Goal: Task Accomplishment & Management: Complete application form

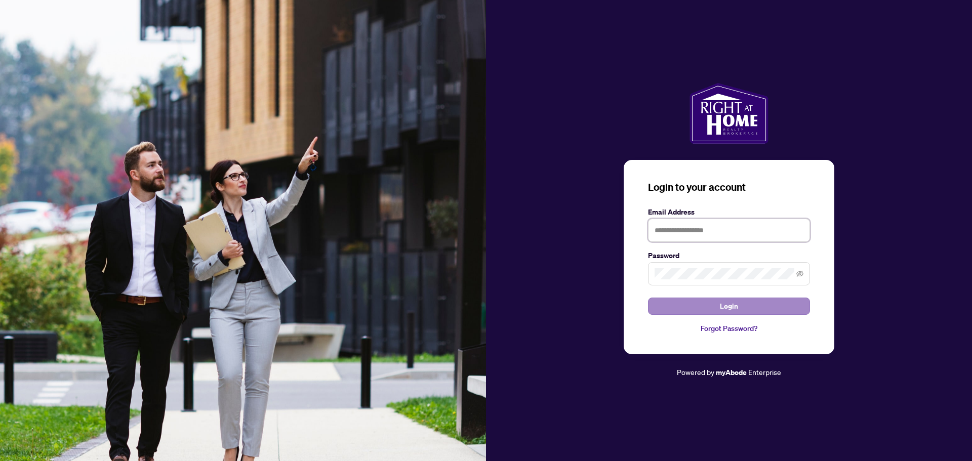
type input "**********"
click at [697, 304] on button "Login" at bounding box center [729, 306] width 162 height 17
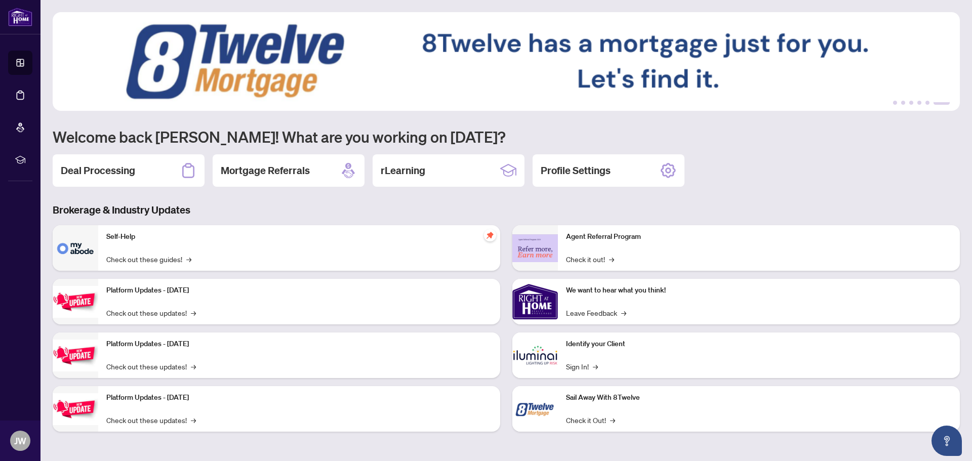
drag, startPoint x: 146, startPoint y: 174, endPoint x: 151, endPoint y: 174, distance: 5.6
click at [146, 174] on div "Deal Processing" at bounding box center [129, 170] width 152 height 32
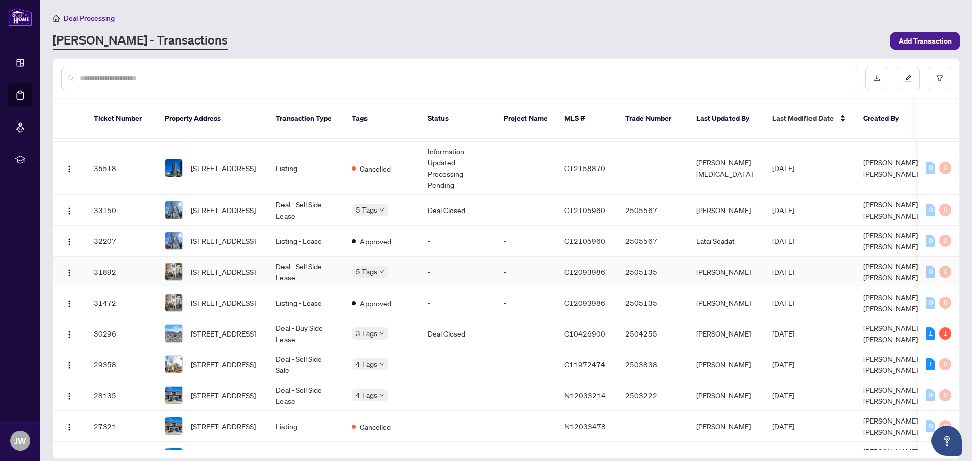
scroll to position [152, 0]
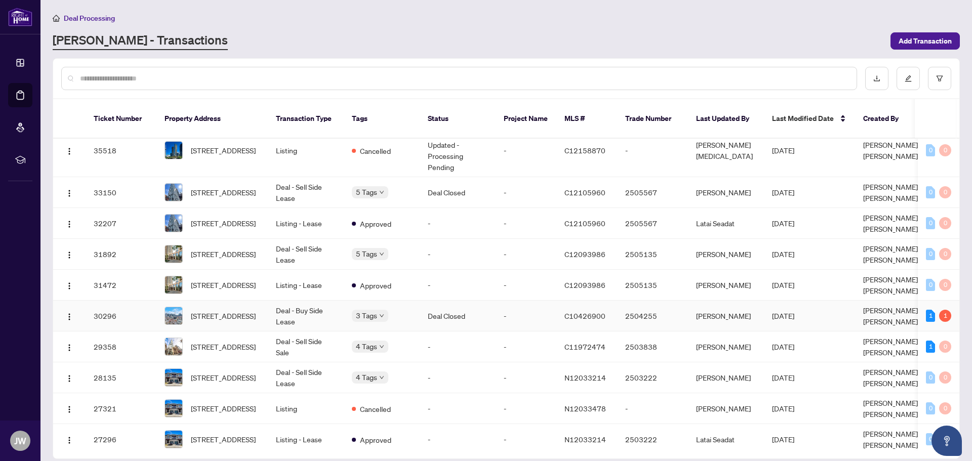
click at [286, 301] on td "Deal - Buy Side Lease" at bounding box center [306, 316] width 76 height 31
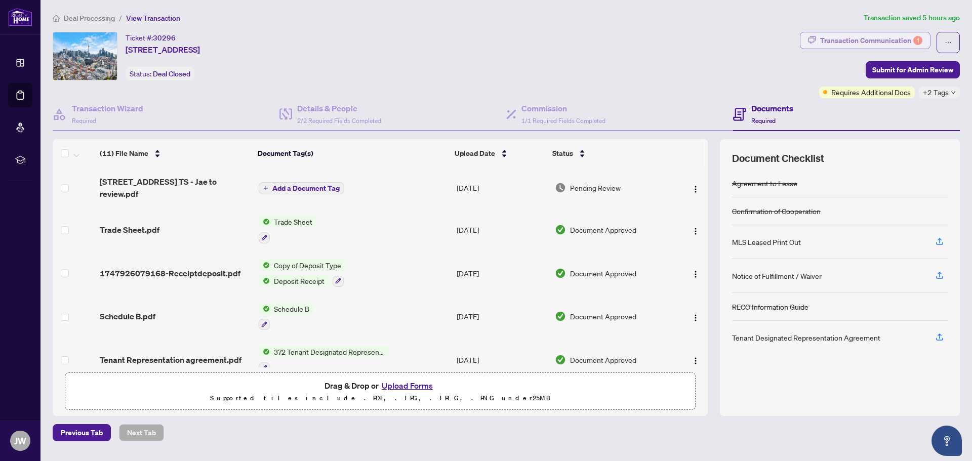
click at [873, 43] on div "Transaction Communication 1" at bounding box center [871, 40] width 102 height 16
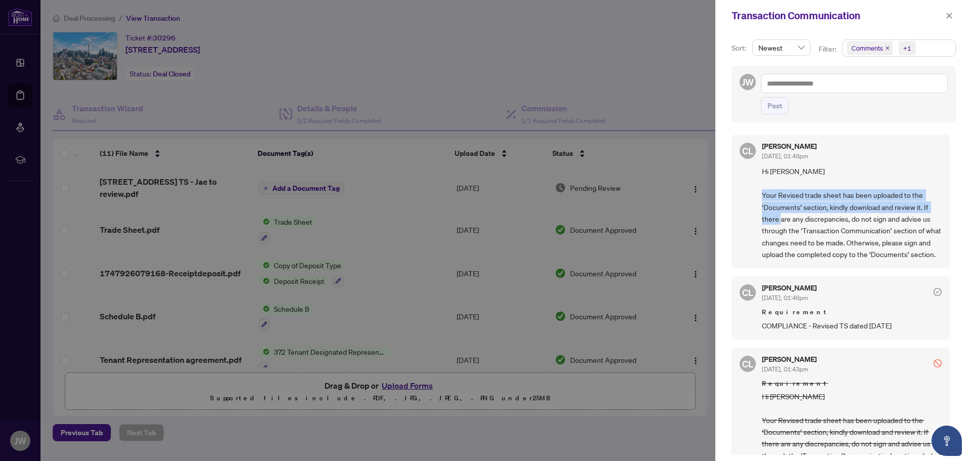
drag, startPoint x: 792, startPoint y: 195, endPoint x: 808, endPoint y: 225, distance: 34.0
click at [808, 225] on span "Hi [PERSON_NAME] Your Revised trade sheet has been uploaded to the ‘Documents’ …" at bounding box center [852, 213] width 180 height 95
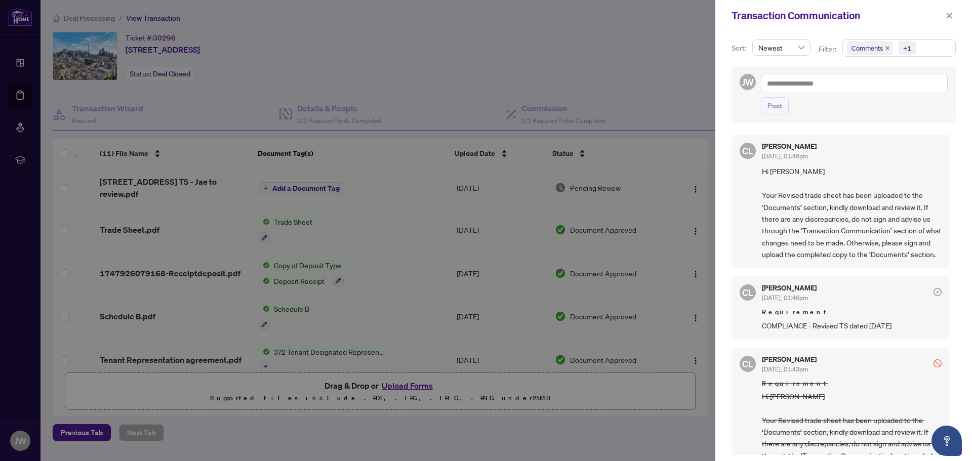
click at [582, 100] on div at bounding box center [486, 230] width 972 height 461
click at [676, 32] on div at bounding box center [486, 230] width 972 height 461
click at [952, 16] on icon "close" at bounding box center [949, 15] width 7 height 7
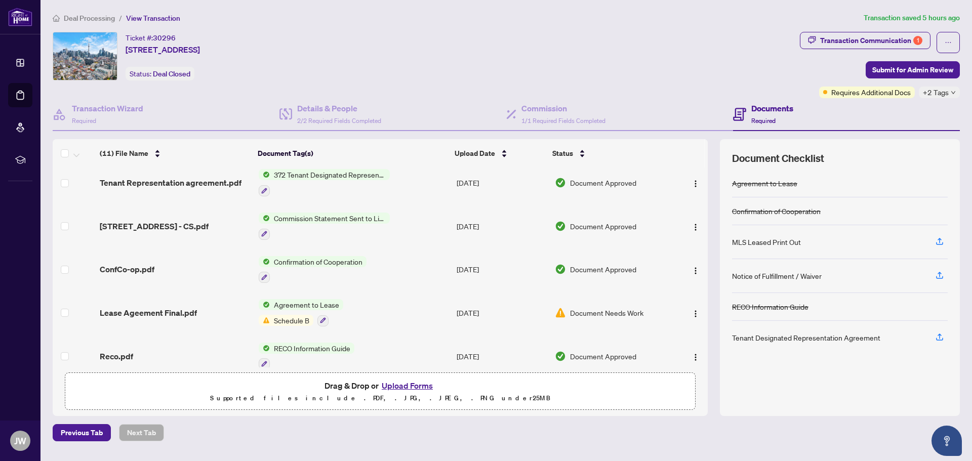
scroll to position [276, 0]
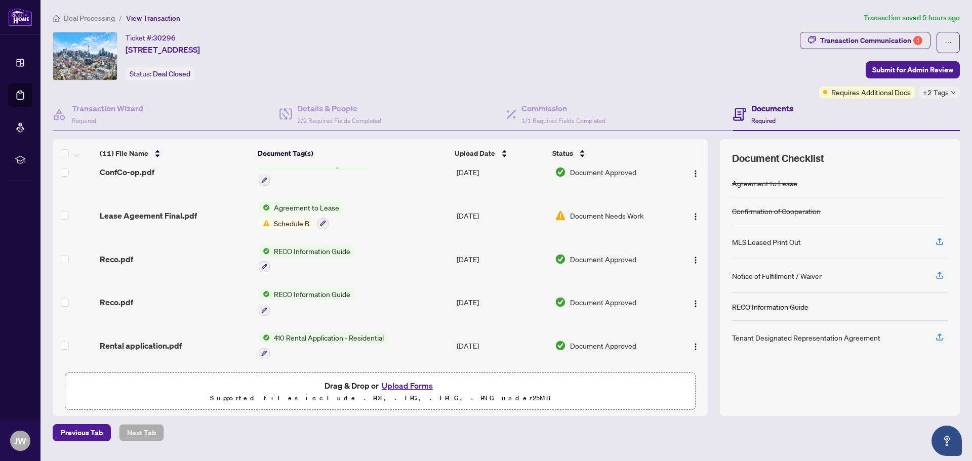
click at [302, 219] on span "Schedule B" at bounding box center [292, 223] width 44 height 11
click at [320, 222] on icon "button" at bounding box center [323, 224] width 6 height 6
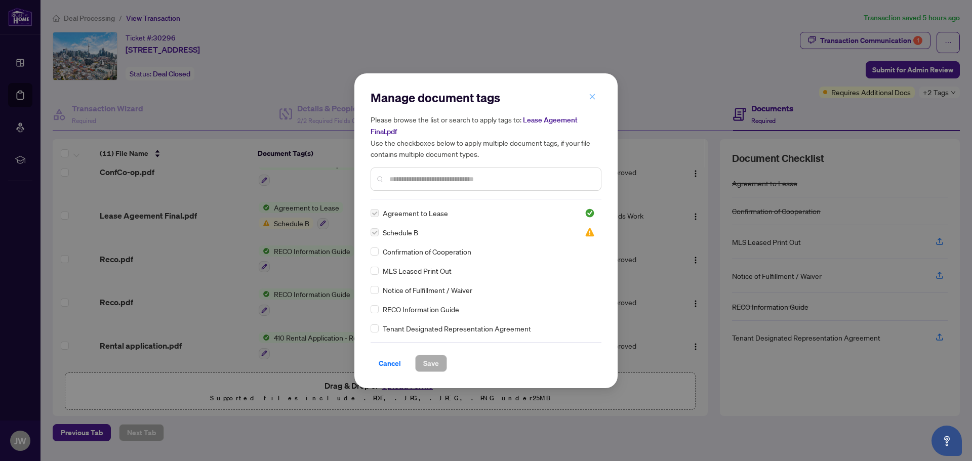
click at [594, 98] on icon "close" at bounding box center [592, 96] width 7 height 7
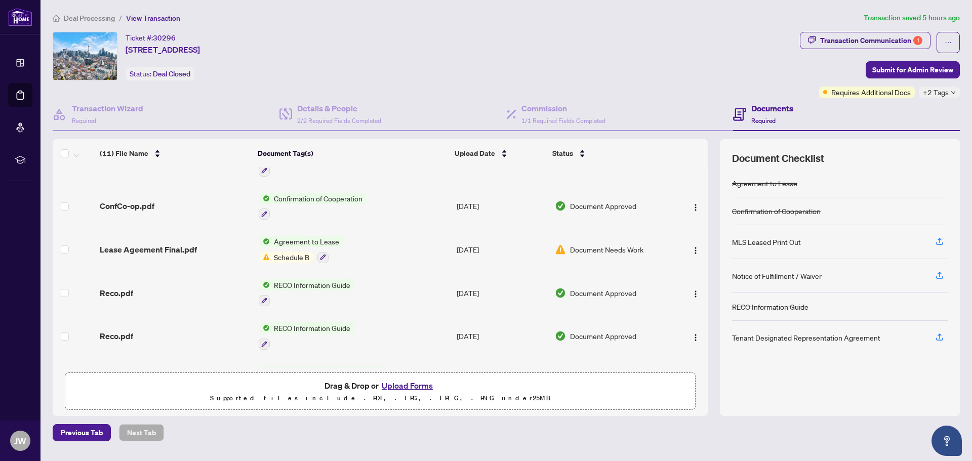
scroll to position [225, 0]
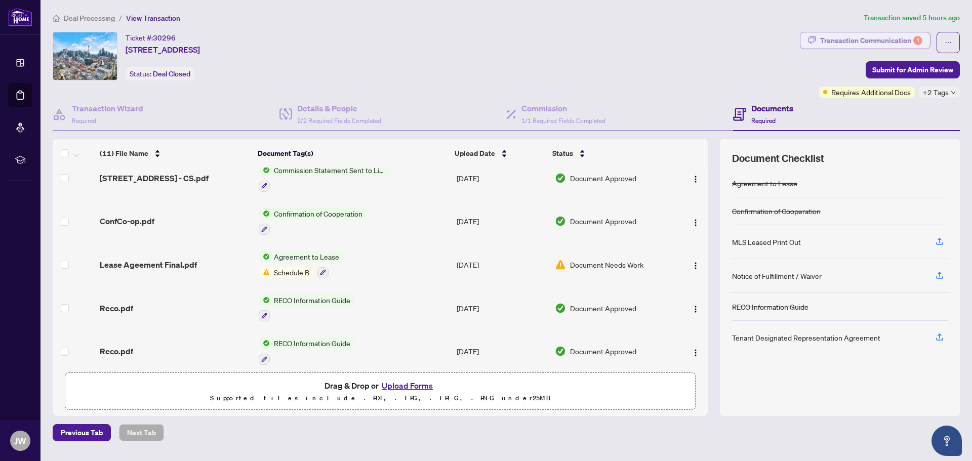
click at [871, 42] on div "Transaction Communication 1" at bounding box center [871, 40] width 102 height 16
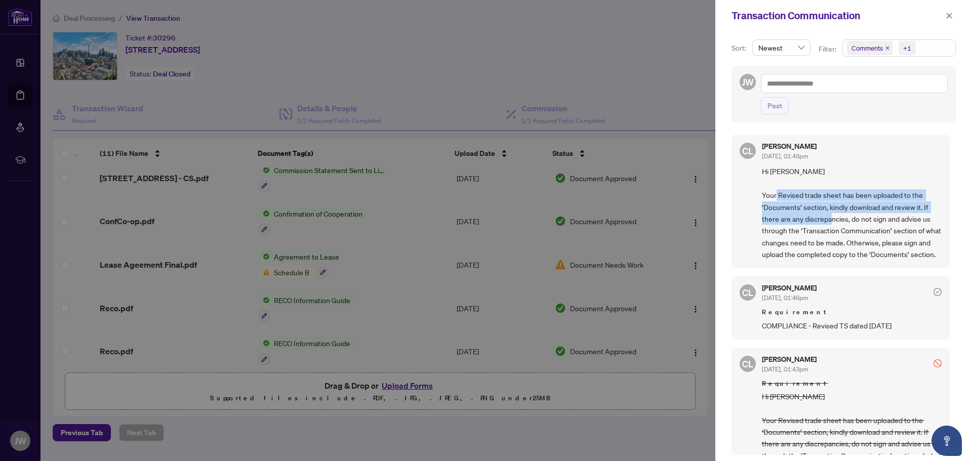
drag, startPoint x: 839, startPoint y: 197, endPoint x: 858, endPoint y: 215, distance: 26.2
click at [858, 215] on span "Hi [PERSON_NAME] Your Revised trade sheet has been uploaded to the ‘Documents’ …" at bounding box center [852, 213] width 180 height 95
drag, startPoint x: 832, startPoint y: 208, endPoint x: 868, endPoint y: 221, distance: 37.6
click at [868, 221] on span "Hi [PERSON_NAME] Your Revised trade sheet has been uploaded to the ‘Documents’ …" at bounding box center [852, 213] width 180 height 95
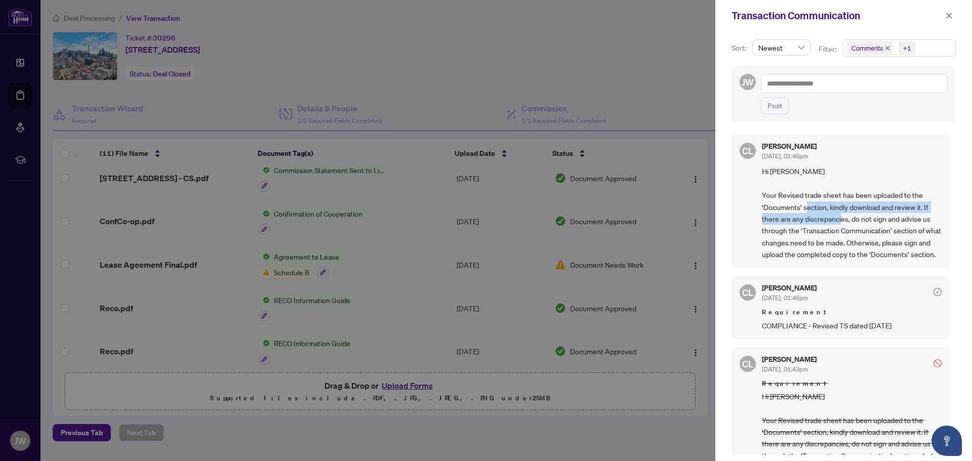
click at [868, 221] on span "Hi [PERSON_NAME] Your Revised trade sheet has been uploaded to the ‘Documents’ …" at bounding box center [852, 213] width 180 height 95
drag, startPoint x: 844, startPoint y: 220, endPoint x: 881, endPoint y: 232, distance: 38.4
click at [881, 232] on span "Hi [PERSON_NAME] Your Revised trade sheet has been uploaded to the ‘Documents’ …" at bounding box center [852, 213] width 180 height 95
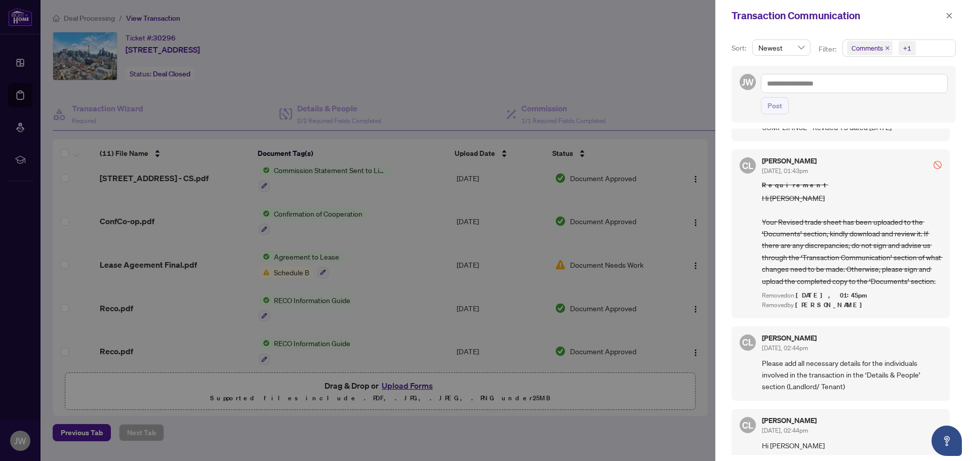
scroll to position [202, 0]
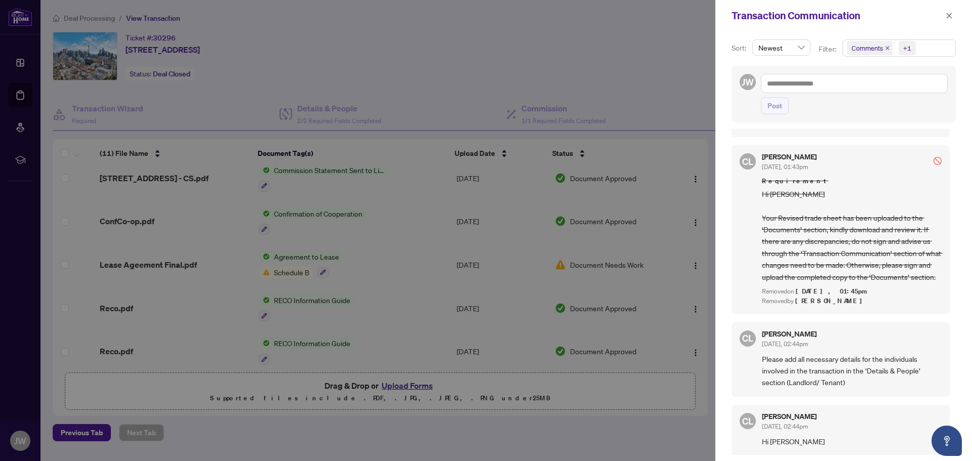
click at [425, 126] on div at bounding box center [486, 230] width 972 height 461
click at [945, 19] on button "button" at bounding box center [949, 16] width 13 height 12
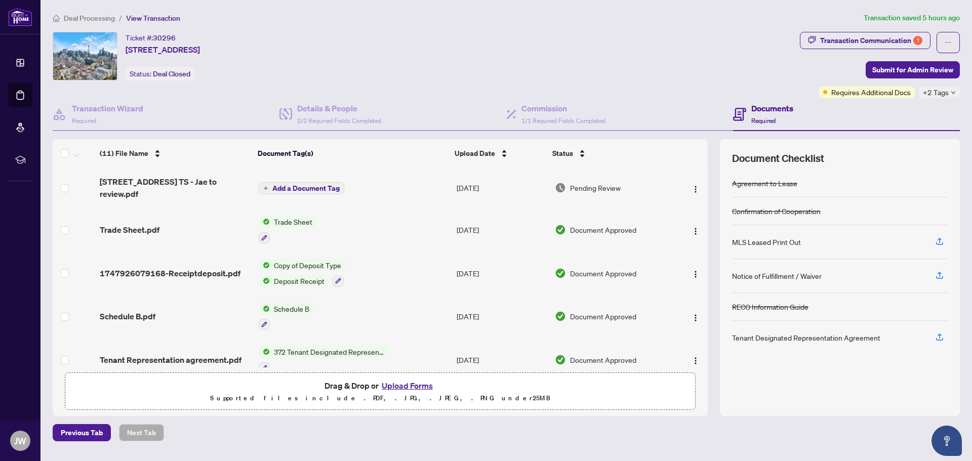
scroll to position [276, 0]
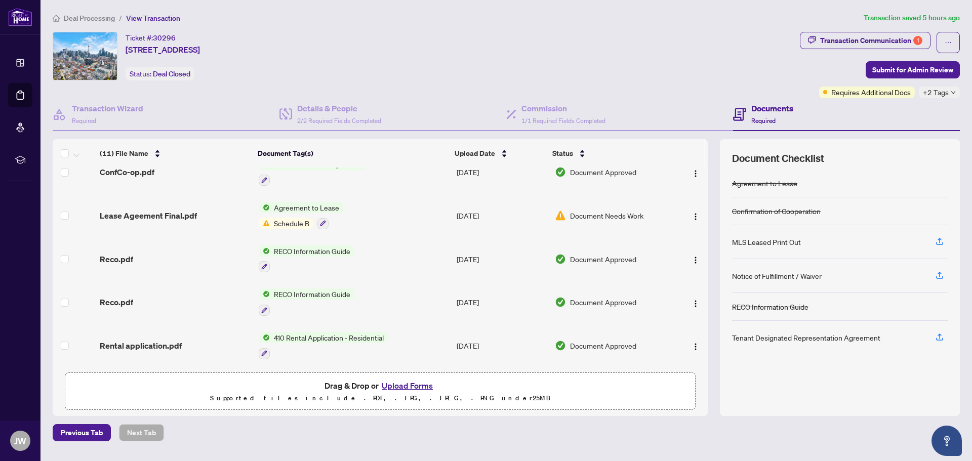
click at [603, 211] on span "Document Needs Work" at bounding box center [606, 215] width 73 height 11
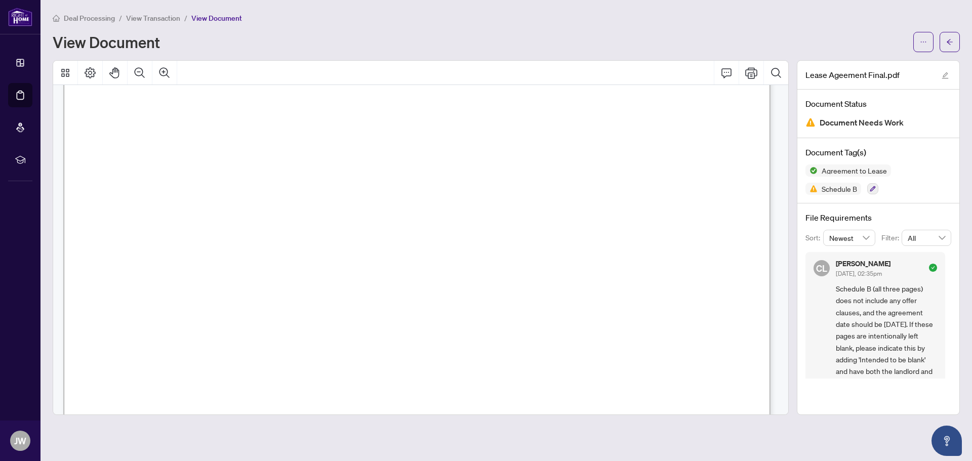
scroll to position [3898, 0]
click at [948, 49] on span "button" at bounding box center [949, 42] width 7 height 16
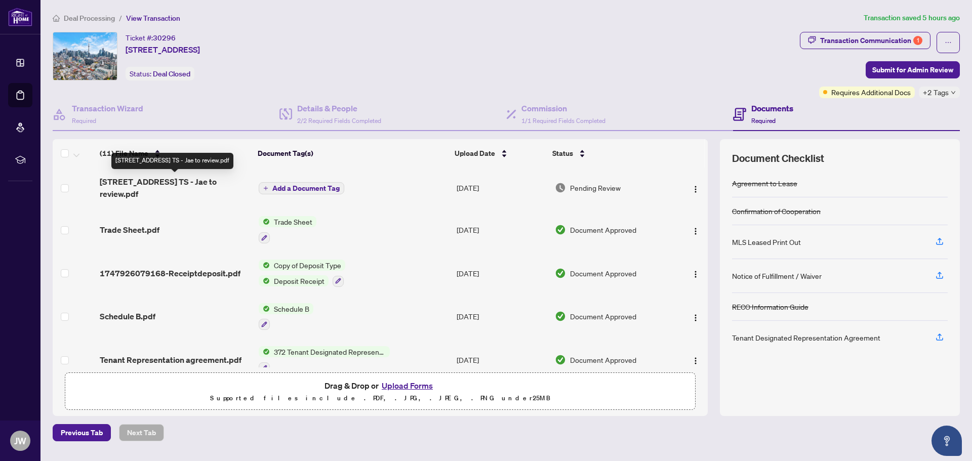
click at [193, 187] on span "[STREET_ADDRESS] TS - Jae to review.pdf" at bounding box center [175, 188] width 150 height 24
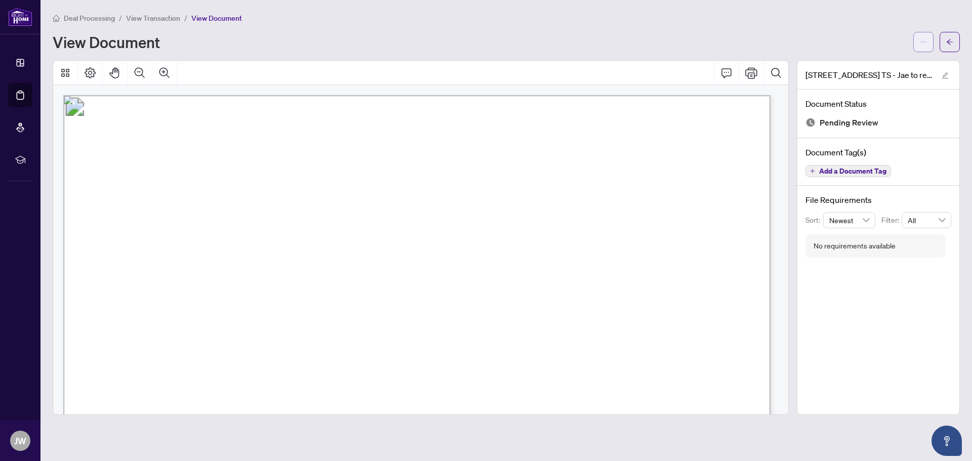
click at [928, 44] on button "button" at bounding box center [923, 42] width 20 height 20
click at [897, 66] on span "Download" at bounding box center [886, 63] width 77 height 11
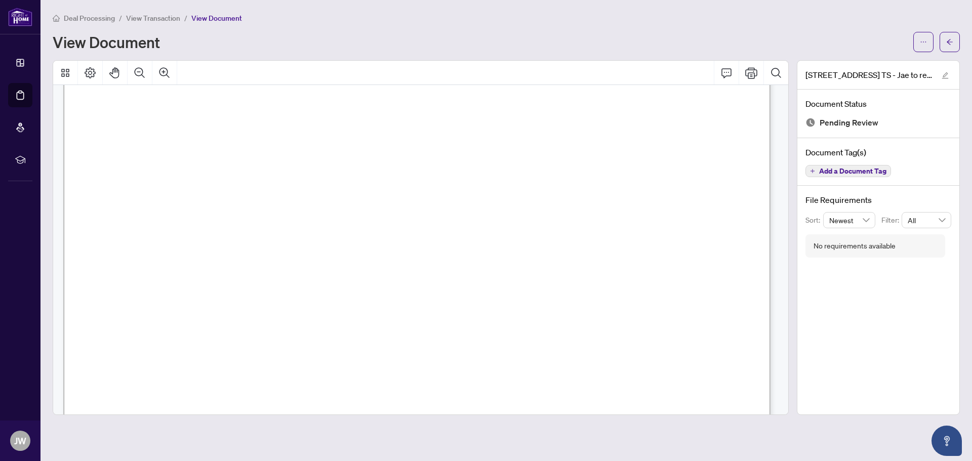
scroll to position [152, 0]
click at [951, 44] on icon "arrow-left" at bounding box center [949, 41] width 7 height 7
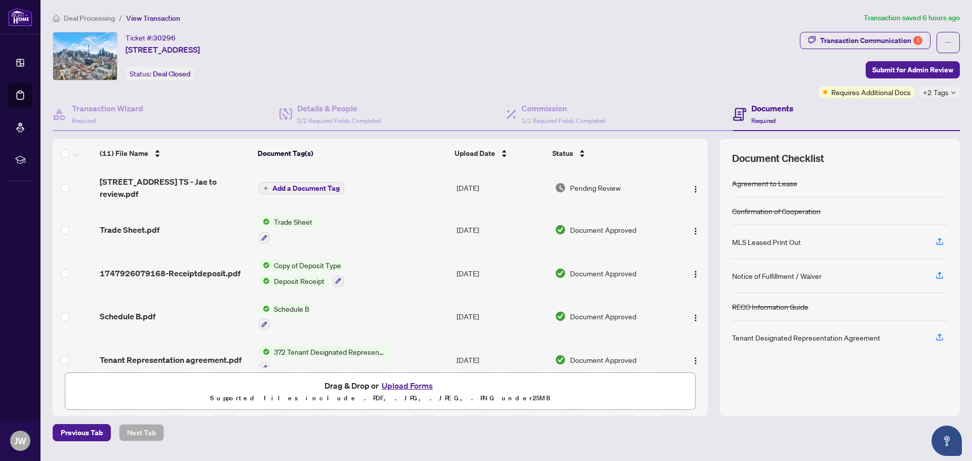
click at [411, 382] on button "Upload Forms" at bounding box center [407, 385] width 57 height 13
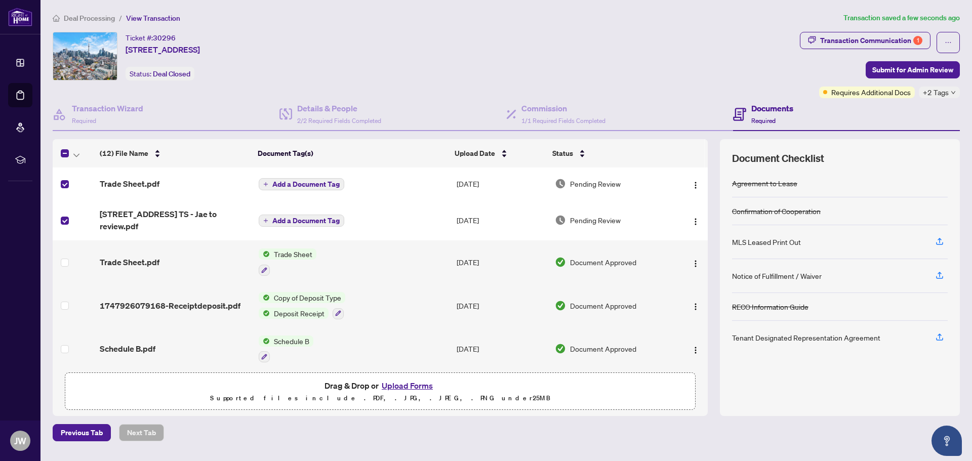
scroll to position [308, 0]
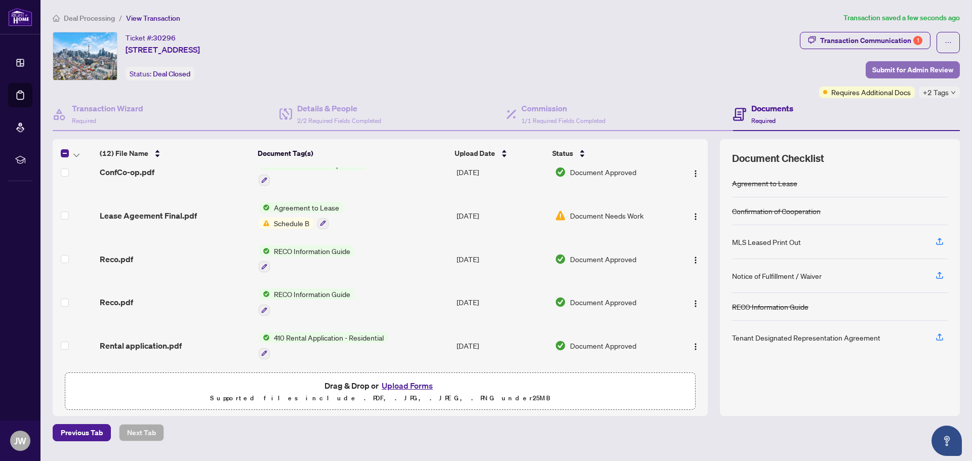
click at [877, 74] on span "Submit for Admin Review" at bounding box center [912, 70] width 81 height 16
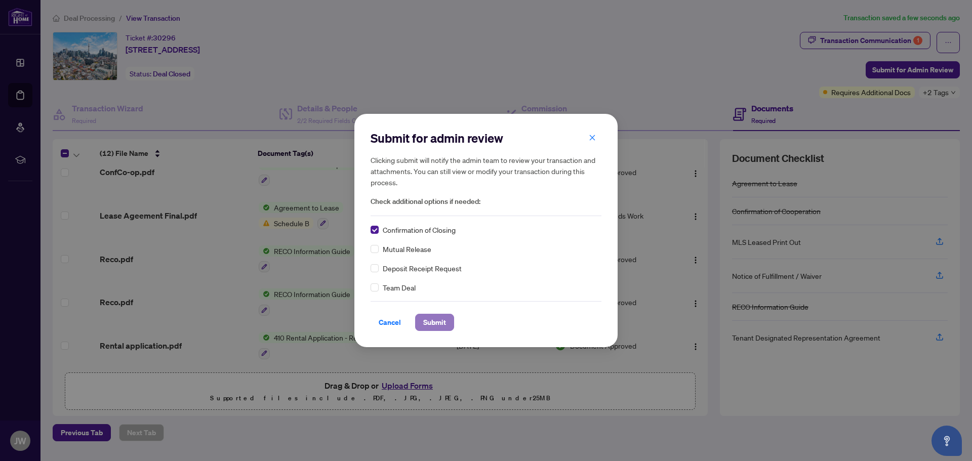
click at [434, 319] on span "Submit" at bounding box center [434, 322] width 23 height 16
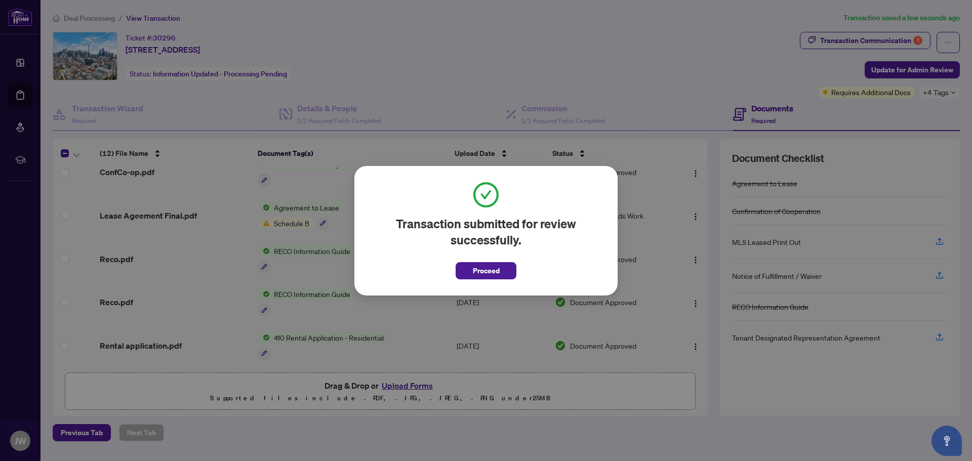
click at [511, 279] on div "Transaction submitted for review successfully. Proceed Cancel OK" at bounding box center [485, 231] width 263 height 130
click at [507, 273] on button "Proceed" at bounding box center [486, 270] width 61 height 17
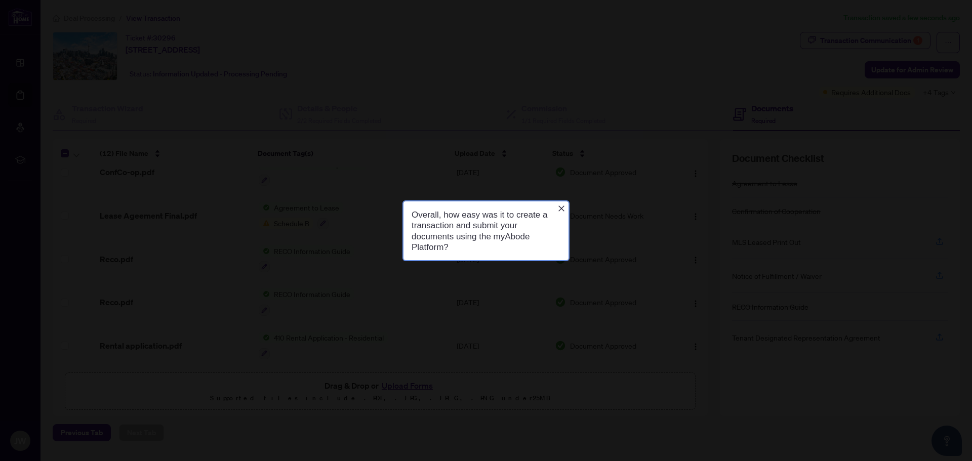
scroll to position [0, 0]
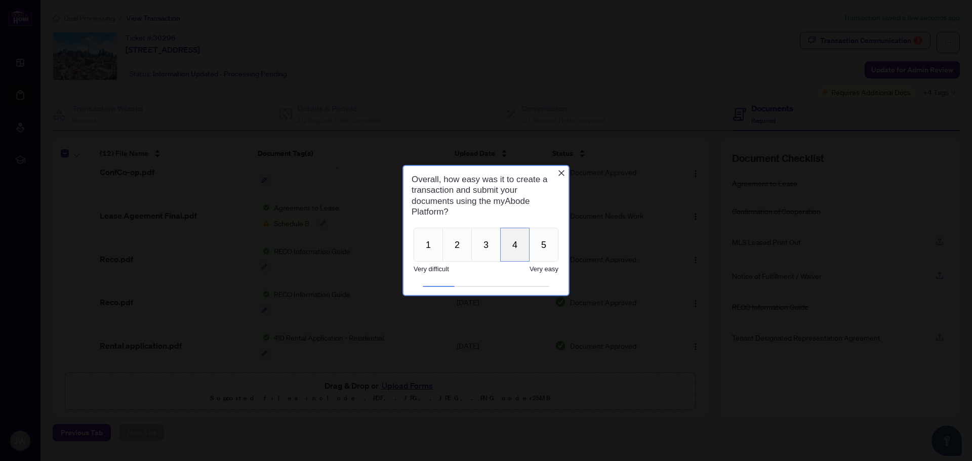
click at [516, 248] on button "4" at bounding box center [514, 245] width 29 height 34
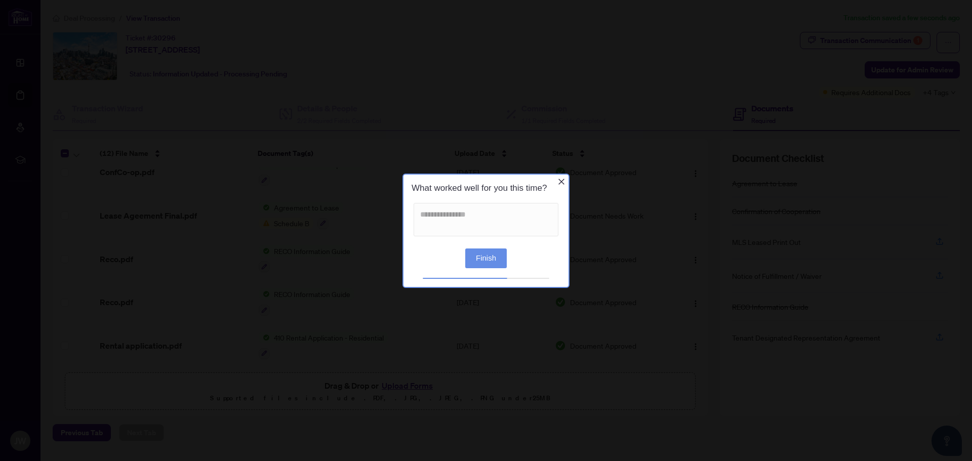
click at [499, 255] on button "Finish" at bounding box center [486, 258] width 42 height 20
